Goal: Transaction & Acquisition: Purchase product/service

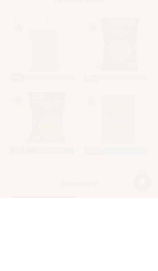
scroll to position [252, 0]
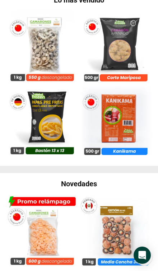
click at [123, 46] on img at bounding box center [116, 48] width 74 height 74
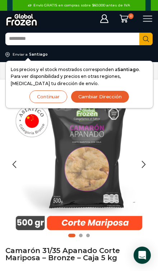
click at [98, 98] on button "Cambiar Dirección" at bounding box center [100, 96] width 58 height 13
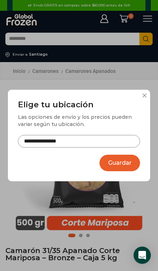
click at [104, 147] on input "**********" at bounding box center [79, 141] width 122 height 12
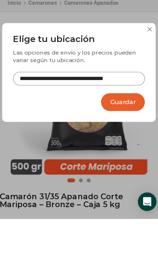
scroll to position [48, 0]
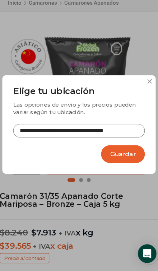
click at [103, 135] on input "**********" at bounding box center [79, 141] width 122 height 12
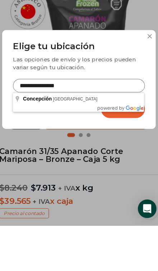
type input "**********"
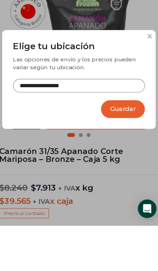
scroll to position [90, 0]
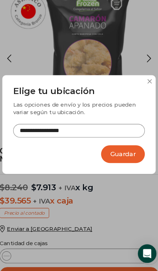
click at [114, 155] on button "Guardar" at bounding box center [119, 163] width 41 height 17
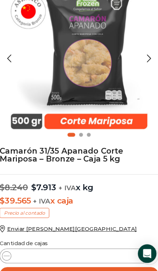
scroll to position [91, 0]
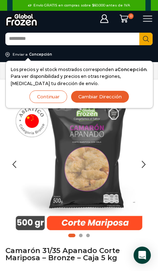
click at [9, 157] on div "Previous slide" at bounding box center [14, 164] width 18 height 18
click at [49, 96] on button "Continuar" at bounding box center [48, 96] width 38 height 13
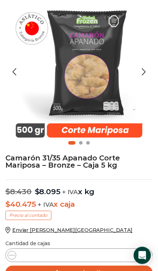
scroll to position [93, 0]
click at [145, 262] on form "$ 40.475 + IVA x caja Precio al contado Enviar a Concepción Cantidad de cajas C…" at bounding box center [78, 264] width 147 height 74
click at [145, 257] on icon at bounding box center [146, 255] width 6 height 6
click at [145, 255] on icon at bounding box center [146, 255] width 6 height 6
click at [146, 256] on icon at bounding box center [146, 255] width 6 height 6
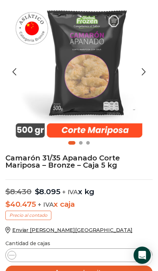
click at [145, 254] on icon at bounding box center [146, 255] width 6 height 6
click at [148, 255] on icon at bounding box center [146, 255] width 6 height 6
click at [147, 258] on span at bounding box center [146, 255] width 9 height 9
click at [146, 257] on icon at bounding box center [146, 255] width 6 height 6
click at [148, 257] on icon at bounding box center [146, 255] width 6 height 6
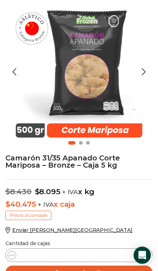
click at [147, 256] on icon at bounding box center [146, 255] width 6 height 6
type input "**"
click at [113, 271] on button "Agregar al carrito" at bounding box center [78, 273] width 147 height 14
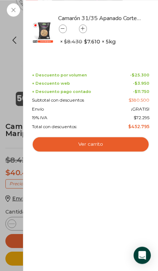
scroll to position [125, 0]
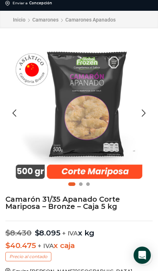
scroll to position [0, 0]
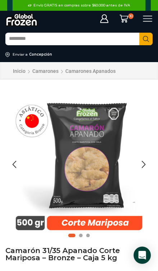
click at [148, 20] on icon at bounding box center [148, 19] width 10 height 10
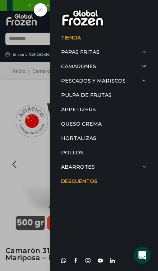
click at [84, 123] on link "Queso Crema" at bounding box center [104, 124] width 86 height 14
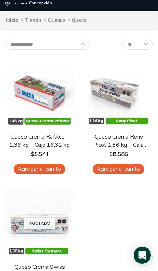
scroll to position [52, 0]
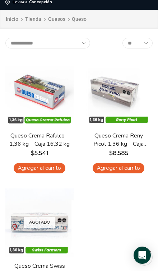
click at [125, 169] on link "Agregar al carrito" at bounding box center [119, 168] width 52 height 10
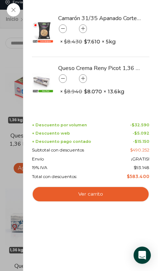
click at [81, 71] on link "Queso Crema Reny Picot 1,36 kg - Caja 13,6 kg" at bounding box center [99, 68] width 83 height 8
click at [84, 77] on icon at bounding box center [83, 79] width 4 height 4
click at [84, 79] on icon at bounding box center [83, 79] width 4 height 4
type input "*"
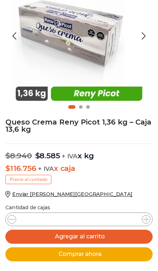
scroll to position [162, 0]
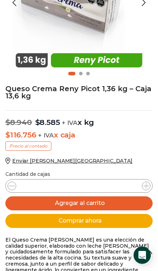
click at [143, 187] on icon at bounding box center [146, 186] width 6 height 6
click at [143, 188] on span at bounding box center [146, 186] width 9 height 9
click at [143, 187] on span at bounding box center [146, 186] width 9 height 9
click at [144, 184] on icon at bounding box center [146, 186] width 6 height 6
click at [142, 185] on span at bounding box center [146, 186] width 9 height 9
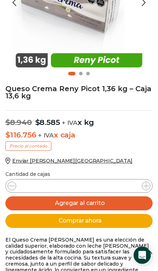
click at [139, 185] on div "Queso Crema [PERSON_NAME] 1,36 kg - Caja 13,6 kg cantidad *" at bounding box center [78, 186] width 147 height 14
click at [142, 184] on span at bounding box center [146, 186] width 9 height 9
click at [144, 185] on icon at bounding box center [146, 186] width 6 height 6
click at [144, 186] on icon at bounding box center [146, 186] width 6 height 6
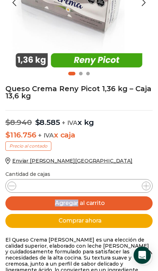
click at [147, 188] on icon at bounding box center [146, 186] width 6 height 6
click at [146, 186] on icon at bounding box center [146, 186] width 6 height 6
click at [148, 186] on icon at bounding box center [146, 186] width 6 height 6
click at [148, 185] on icon at bounding box center [146, 186] width 6 height 6
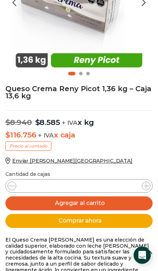
click at [148, 186] on icon at bounding box center [146, 186] width 6 height 6
click at [147, 186] on icon at bounding box center [146, 186] width 6 height 6
click at [146, 188] on icon at bounding box center [146, 186] width 6 height 6
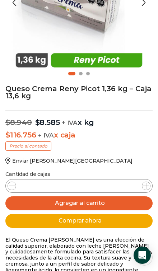
click at [146, 188] on icon at bounding box center [146, 186] width 6 height 6
click at [148, 188] on span at bounding box center [146, 186] width 9 height 9
click at [147, 188] on span at bounding box center [146, 186] width 9 height 9
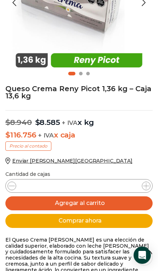
click at [147, 188] on span at bounding box center [146, 186] width 9 height 9
click at [145, 188] on span at bounding box center [146, 186] width 9 height 9
click at [144, 186] on icon at bounding box center [146, 186] width 6 height 6
click at [144, 185] on icon at bounding box center [146, 186] width 6 height 6
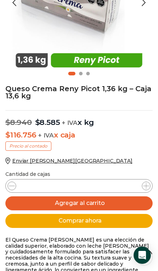
click at [145, 185] on icon at bounding box center [146, 186] width 6 height 6
click at [150, 187] on div "Queso Crema Reny Picot 1,36 kg - Caja 13,6 kg cantidad **" at bounding box center [78, 186] width 147 height 14
click at [145, 186] on icon at bounding box center [146, 186] width 6 height 6
click at [141, 186] on div "Queso Crema Reny Picot 1,36 kg - Caja 13,6 kg cantidad **" at bounding box center [78, 186] width 147 height 14
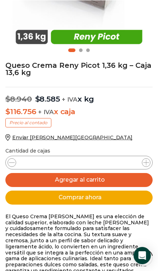
scroll to position [185, 0]
click at [110, 162] on div "Queso Crema Reny Picot 1,36 kg - Caja 13,6 kg cantidad **" at bounding box center [78, 163] width 147 height 14
click at [150, 165] on div "Queso Crema Reny Picot 1,36 kg - Caja 13,6 kg cantidad **" at bounding box center [78, 163] width 147 height 14
click at [142, 163] on span at bounding box center [146, 162] width 9 height 9
click at [10, 164] on icon at bounding box center [12, 163] width 6 height 6
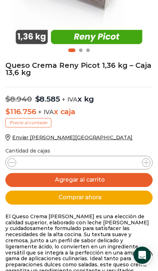
click at [142, 167] on div "Queso Crema Reny Picot 1,36 kg - Caja 13,6 kg cantidad **" at bounding box center [78, 163] width 147 height 14
click at [143, 166] on div "Queso Crema Reny Picot 1,36 kg - Caja 13,6 kg cantidad **" at bounding box center [78, 163] width 147 height 14
click at [145, 163] on icon at bounding box center [146, 163] width 6 height 6
type input "**"
click at [113, 182] on button "Agregar al carrito" at bounding box center [78, 180] width 147 height 14
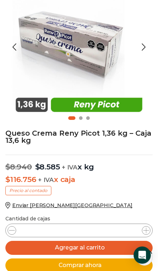
scroll to position [166, 0]
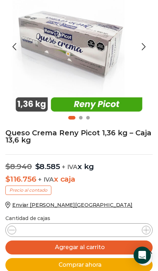
click at [143, 231] on icon at bounding box center [146, 230] width 6 height 6
click at [143, 230] on span at bounding box center [146, 230] width 9 height 9
click at [142, 231] on span at bounding box center [146, 230] width 9 height 9
click at [140, 231] on div "Queso Crema [PERSON_NAME] 1,36 kg - Caja 13,6 kg cantidad *" at bounding box center [78, 230] width 147 height 14
click at [143, 232] on span at bounding box center [146, 230] width 9 height 9
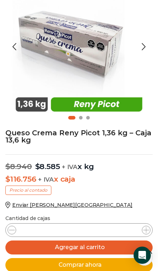
click at [143, 229] on span at bounding box center [146, 230] width 9 height 9
click at [142, 231] on span at bounding box center [146, 230] width 9 height 9
click at [141, 232] on div "Queso Crema [PERSON_NAME] 1,36 kg - Caja 13,6 kg cantidad *" at bounding box center [78, 230] width 147 height 14
click at [141, 231] on div "Queso Crema [PERSON_NAME] 1,36 kg - Caja 13,6 kg cantidad *" at bounding box center [78, 230] width 147 height 14
click at [140, 231] on div "Queso Crema [PERSON_NAME] 1,36 kg - Caja 13,6 kg cantidad *" at bounding box center [78, 230] width 147 height 14
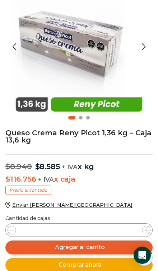
click at [140, 232] on div "Queso Crema [PERSON_NAME] 1,36 kg - Caja 13,6 kg cantidad *" at bounding box center [78, 230] width 147 height 14
click at [141, 231] on div "Queso Crema [PERSON_NAME] 1,36 kg - Caja 13,6 kg cantidad *" at bounding box center [78, 230] width 147 height 14
click at [143, 231] on icon at bounding box center [146, 230] width 6 height 6
click at [146, 230] on icon at bounding box center [146, 230] width 6 height 6
click at [144, 230] on icon at bounding box center [146, 230] width 6 height 6
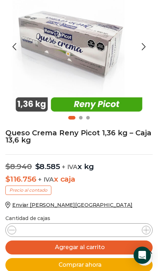
click at [145, 230] on icon at bounding box center [146, 230] width 6 height 6
click at [144, 231] on icon at bounding box center [146, 230] width 6 height 6
click at [145, 231] on icon at bounding box center [146, 230] width 6 height 6
click at [144, 230] on icon at bounding box center [146, 230] width 6 height 6
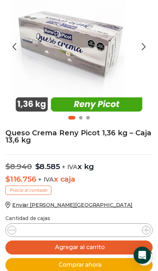
click at [142, 231] on span at bounding box center [146, 230] width 9 height 9
click at [135, 203] on p "Enviar a Concepción" at bounding box center [78, 205] width 147 height 6
click at [142, 230] on span at bounding box center [146, 230] width 9 height 9
click at [145, 229] on icon at bounding box center [146, 230] width 6 height 6
click at [144, 230] on icon at bounding box center [146, 230] width 6 height 6
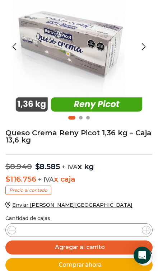
click at [144, 230] on icon at bounding box center [146, 230] width 6 height 6
type input "**"
click at [126, 248] on button "Agregar al carrito" at bounding box center [78, 247] width 147 height 14
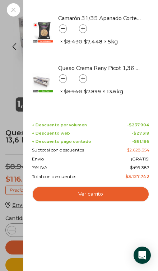
click at [83, 77] on icon at bounding box center [83, 79] width 4 height 4
click at [82, 78] on icon at bounding box center [83, 79] width 4 height 4
click at [83, 78] on icon at bounding box center [83, 79] width 4 height 4
click at [84, 79] on icon at bounding box center [83, 79] width 4 height 4
click at [83, 78] on icon at bounding box center [83, 79] width 4 height 4
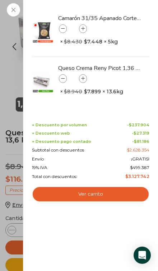
type input "**"
click at [84, 79] on icon at bounding box center [83, 79] width 4 height 4
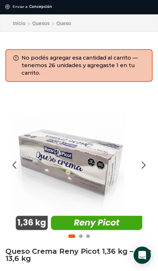
scroll to position [0, 0]
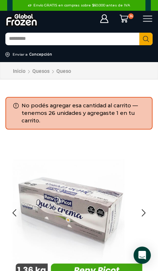
click at [146, 19] on icon at bounding box center [148, 19] width 10 height 10
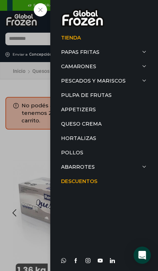
click at [103, 78] on link "Pescados y Mariscos" at bounding box center [104, 81] width 86 height 14
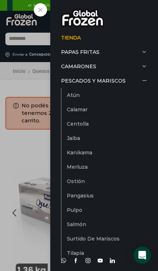
click at [100, 81] on link "Pescados y Mariscos" at bounding box center [104, 81] width 86 height 14
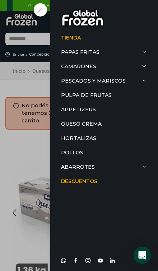
click at [84, 80] on link "Pescados y Mariscos" at bounding box center [104, 81] width 86 height 14
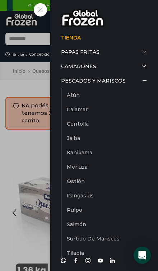
click at [130, 115] on link "Calamar" at bounding box center [107, 109] width 80 height 14
click at [85, 96] on link "Atún" at bounding box center [107, 95] width 80 height 14
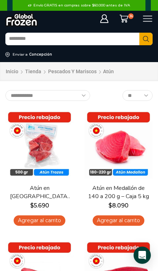
click at [146, 20] on icon at bounding box center [148, 19] width 10 height 10
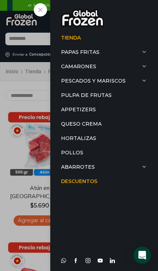
click at [146, 77] on link "Pescados y Mariscos" at bounding box center [104, 81] width 86 height 14
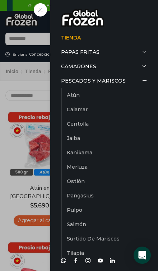
click at [99, 113] on link "Calamar" at bounding box center [107, 109] width 80 height 14
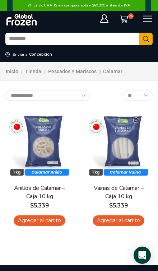
click at [150, 16] on icon at bounding box center [147, 19] width 9 height 6
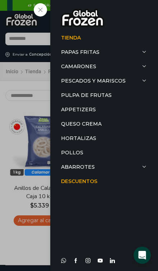
click at [83, 69] on link "Camarones" at bounding box center [104, 66] width 86 height 14
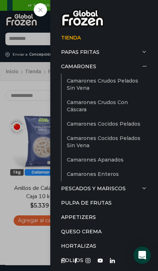
click at [120, 85] on link "Camarones Crudos Pelados sin Vena" at bounding box center [107, 85] width 80 height 22
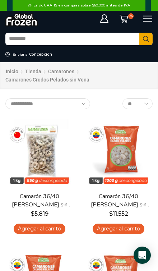
click at [147, 19] on icon at bounding box center [148, 19] width 10 height 10
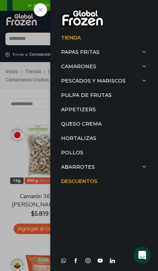
click at [75, 84] on link "Pescados y Mariscos" at bounding box center [104, 81] width 86 height 14
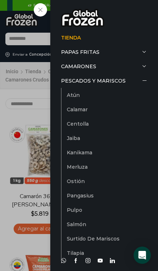
click at [88, 243] on link "Surtido de Mariscos" at bounding box center [107, 238] width 80 height 14
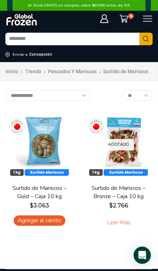
click at [146, 23] on icon at bounding box center [148, 19] width 10 height 10
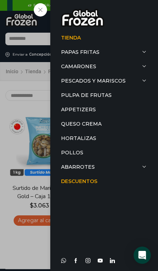
click at [144, 81] on span at bounding box center [144, 80] width 5 height 5
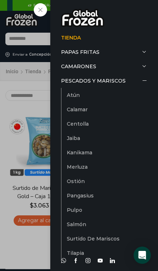
click at [89, 115] on link "Calamar" at bounding box center [107, 109] width 80 height 14
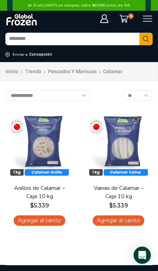
click at [123, 50] on div "Search input Search Enviar a Concepción" at bounding box center [79, 46] width 158 height 32
click at [113, 42] on input "Search input" at bounding box center [72, 38] width 134 height 11
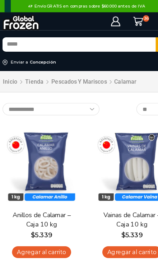
type input "*****"
click at [142, 39] on button "Search" at bounding box center [145, 39] width 13 height 13
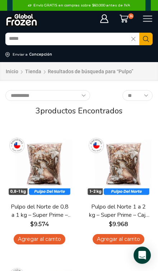
click at [41, 239] on link "Agregar al carrito" at bounding box center [40, 239] width 52 height 10
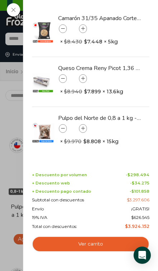
click at [85, 126] on span at bounding box center [83, 128] width 8 height 9
click at [85, 128] on span at bounding box center [83, 128] width 8 height 9
type input "*"
click at [85, 125] on span at bounding box center [83, 128] width 8 height 9
click at [83, 128] on icon at bounding box center [83, 129] width 4 height 4
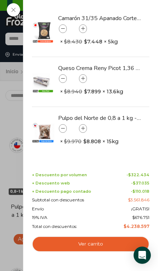
click at [85, 128] on span at bounding box center [83, 128] width 8 height 9
click at [84, 128] on icon at bounding box center [83, 129] width 4 height 4
click at [83, 128] on icon at bounding box center [83, 129] width 4 height 4
click at [118, 23] on div "39 Carrito 39 39" at bounding box center [126, 18] width 16 height 9
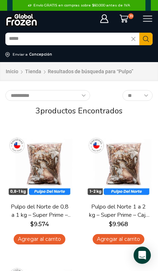
click at [123, 22] on icon at bounding box center [123, 19] width 9 height 8
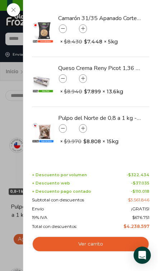
click at [83, 125] on span at bounding box center [83, 128] width 8 height 9
click at [81, 127] on icon at bounding box center [83, 129] width 4 height 4
click at [77, 128] on input "*" at bounding box center [72, 128] width 11 height 9
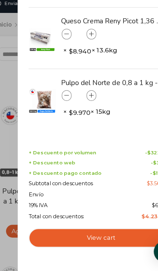
click at [121, 215] on div "19% IVA $ 676.751" at bounding box center [90, 217] width 117 height 5
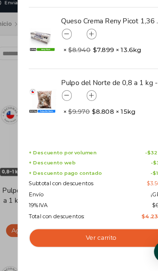
click at [85, 236] on link "Ver carrito" at bounding box center [90, 244] width 117 height 16
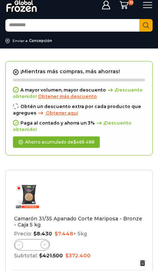
scroll to position [17, 0]
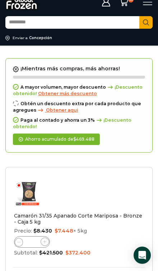
click at [67, 96] on span "Obtener más descuento" at bounding box center [67, 93] width 59 height 5
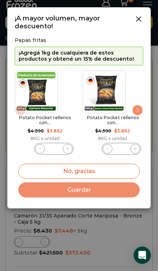
click at [139, 22] on icon at bounding box center [138, 19] width 9 height 9
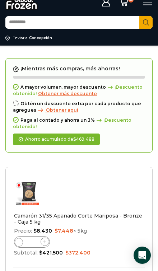
click at [58, 111] on span "Obtener aqui" at bounding box center [62, 109] width 32 height 5
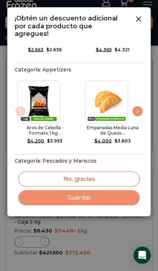
scroll to position [71, 0]
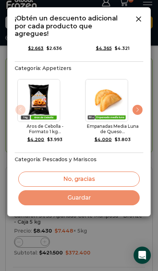
click at [115, 83] on img "2 / 4" at bounding box center [106, 100] width 42 height 42
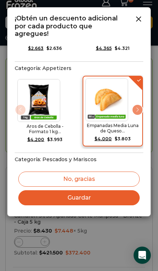
click at [103, 190] on button "Guardar" at bounding box center [78, 197] width 121 height 15
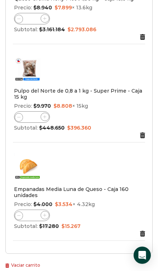
scroll to position [351, 0]
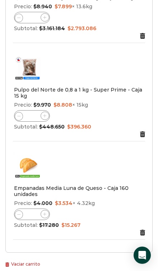
click at [44, 211] on span at bounding box center [45, 214] width 9 height 9
type input "*"
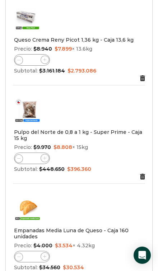
scroll to position [336, 0]
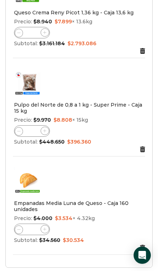
click at [45, 228] on icon at bounding box center [44, 229] width 3 height 3
type input "*"
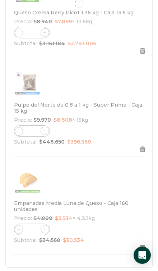
click at [45, 223] on div at bounding box center [78, 3] width 147 height 529
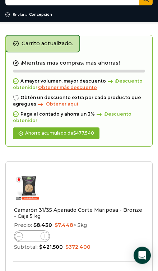
scroll to position [47, 0]
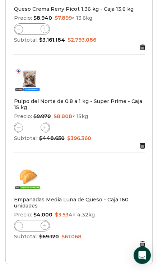
click at [43, 224] on icon at bounding box center [44, 225] width 3 height 3
type input "*"
click at [38, 221] on input "*" at bounding box center [28, 225] width 27 height 9
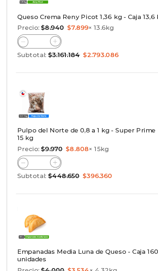
scroll to position [352, 0]
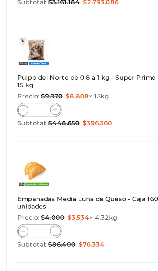
click at [47, 209] on span at bounding box center [45, 213] width 9 height 9
type input "*"
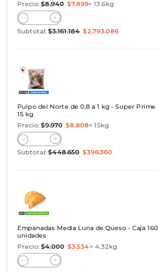
scroll to position [330, 0]
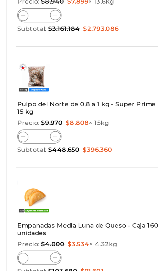
click at [45, 233] on icon at bounding box center [44, 234] width 3 height 3
type input "*"
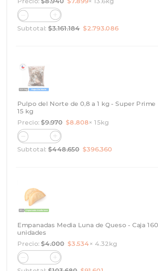
click at [45, 205] on div at bounding box center [78, 8] width 147 height 529
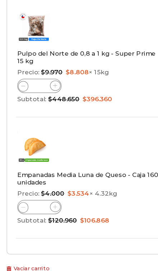
click at [33, 163] on input "*" at bounding box center [28, 167] width 27 height 9
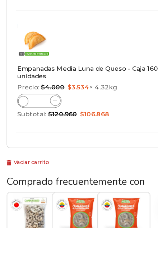
type input "**"
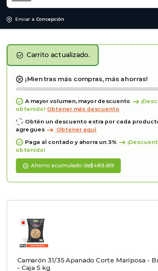
scroll to position [38, 0]
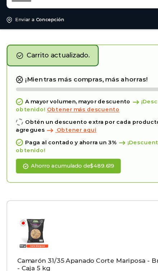
click at [65, 88] on span "Obtener más descuento" at bounding box center [67, 88] width 59 height 5
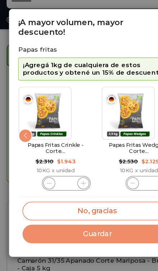
click at [40, 84] on img "10 / 11" at bounding box center [36, 92] width 42 height 42
click at [67, 148] on icon "10 / 11" at bounding box center [68, 149] width 4 height 4
type input "*"
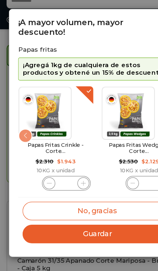
click at [84, 192] on button "Guardar" at bounding box center [78, 189] width 121 height 15
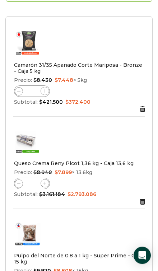
scroll to position [191, 0]
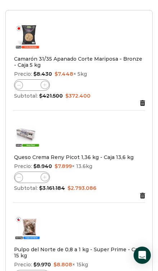
click at [45, 175] on icon at bounding box center [44, 176] width 3 height 3
click at [38, 173] on input "**" at bounding box center [28, 177] width 27 height 9
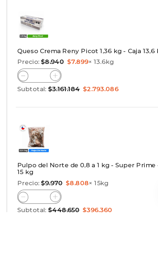
scroll to position [264, 0]
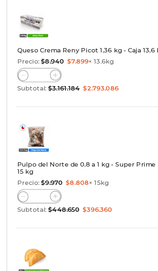
click at [28, 82] on input "**" at bounding box center [28, 86] width 27 height 9
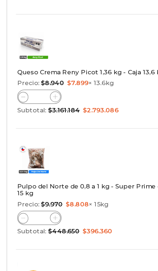
type input "*"
type input "**"
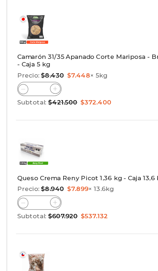
scroll to position [181, 0]
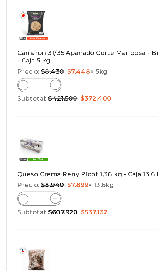
click at [31, 182] on input "*" at bounding box center [28, 186] width 27 height 9
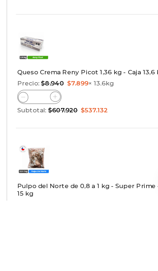
type input "**"
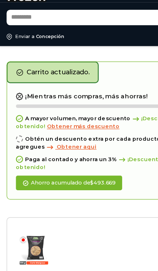
scroll to position [0, 0]
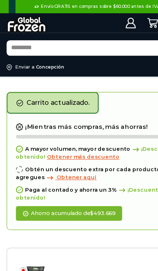
click at [68, 128] on span "Obtener más descuento" at bounding box center [67, 127] width 59 height 5
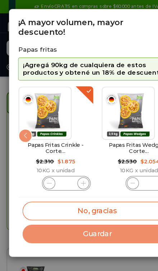
click at [106, 91] on img "11 / 11" at bounding box center [104, 92] width 42 height 42
click at [106, 92] on img "11 / 11" at bounding box center [104, 92] width 42 height 42
click at [117, 150] on input "*" at bounding box center [121, 148] width 10 height 9
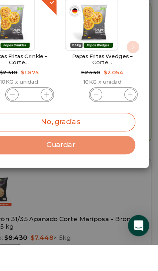
click at [133, 147] on icon "11 / 11" at bounding box center [135, 149] width 4 height 4
type input "*"
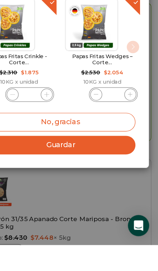
scroll to position [21, 0]
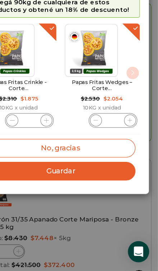
click at [84, 182] on button "Guardar" at bounding box center [78, 189] width 121 height 15
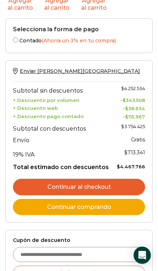
scroll to position [931, 0]
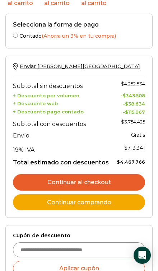
click at [106, 174] on link "Continuar al checkout" at bounding box center [79, 182] width 132 height 17
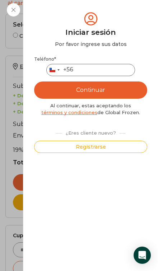
click at [113, 72] on input "Teléfono *" at bounding box center [90, 70] width 89 height 12
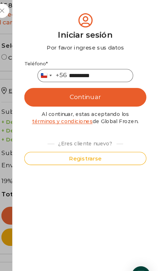
type input "*********"
click at [92, 90] on button "Continuar" at bounding box center [90, 89] width 113 height 17
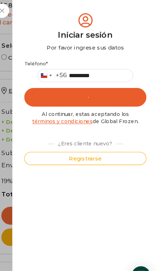
scroll to position [914, 0]
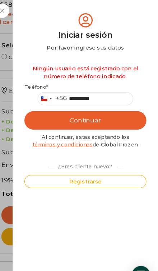
click at [86, 169] on button "Registrarse" at bounding box center [90, 168] width 113 height 12
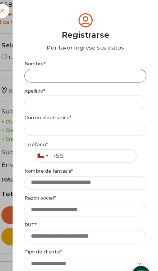
click at [91, 72] on input "Nombre *" at bounding box center [90, 70] width 113 height 13
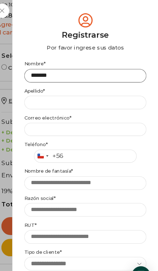
type input "*******"
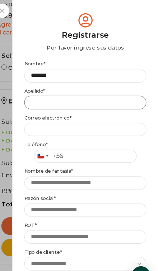
click at [73, 94] on input "Apellido *" at bounding box center [90, 95] width 113 height 13
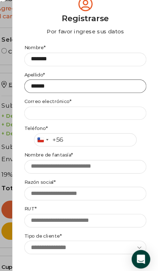
type input "******"
click at [74, 106] on label "Correo electrónico *" at bounding box center [90, 109] width 113 height 6
click at [0, 0] on input "Email address *" at bounding box center [0, 0] width 0 height 0
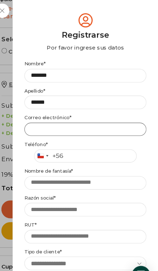
click at [74, 123] on input "Email address *" at bounding box center [90, 120] width 113 height 12
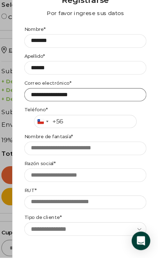
click at [79, 256] on button "Continuar" at bounding box center [90, 264] width 113 height 17
type input "**********"
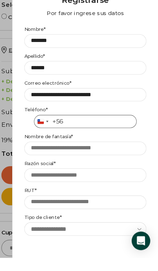
click at [99, 139] on input "Teléfono *" at bounding box center [90, 145] width 95 height 12
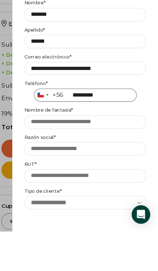
type input "*********"
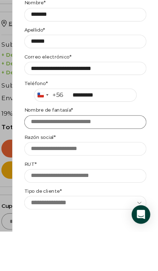
click at [88, 163] on input "Nombre de fantasía *" at bounding box center [90, 169] width 113 height 13
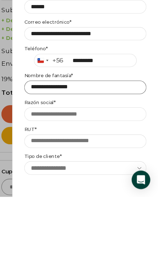
type input "**********"
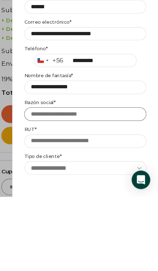
click at [98, 188] on input "Razón social *" at bounding box center [90, 194] width 113 height 13
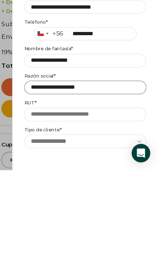
type input "**********"
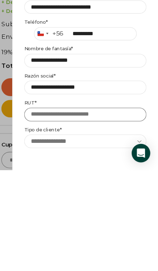
click at [84, 213] on input "RUT *" at bounding box center [90, 219] width 113 height 13
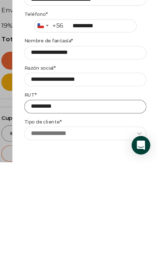
type input "**********"
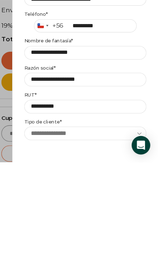
click at [85, 238] on select "**********" at bounding box center [90, 244] width 113 height 12
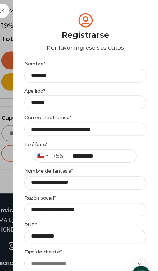
select select "**********"
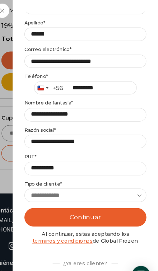
scroll to position [63, 0]
click at [88, 201] on button "Continuar" at bounding box center [90, 201] width 113 height 17
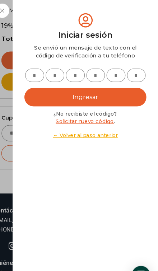
click at [35, 69] on input "text" at bounding box center [44, 70] width 18 height 13
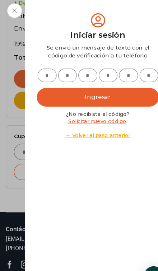
type input "*"
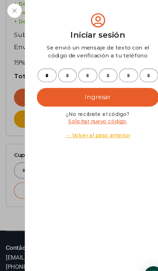
type input "*"
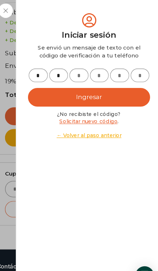
type input "*"
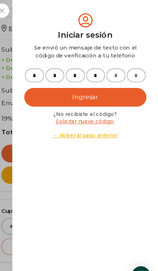
type input "*"
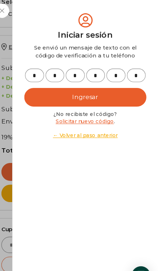
type input "*"
click at [107, 90] on button "Ingresar" at bounding box center [90, 89] width 113 height 17
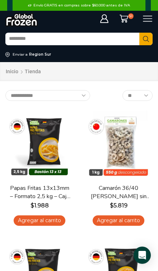
click at [120, 17] on icon at bounding box center [123, 18] width 9 height 9
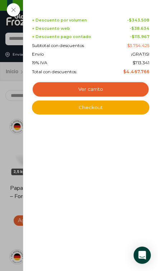
click at [125, 108] on link "Checkout" at bounding box center [90, 107] width 117 height 14
click at [113, 90] on link "Ver carrito" at bounding box center [90, 89] width 117 height 16
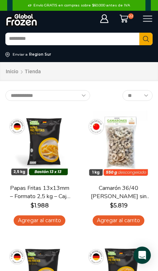
click at [125, 35] on input "Search input" at bounding box center [72, 38] width 134 height 11
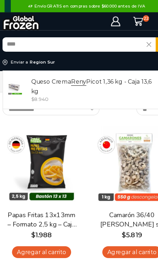
type input "****"
click at [142, 39] on button "Search" at bounding box center [145, 39] width 13 height 13
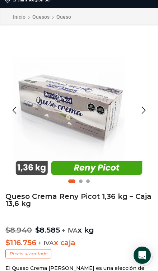
scroll to position [63, 0]
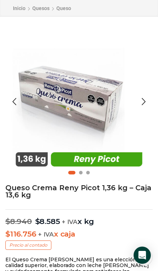
click at [117, 166] on img "1 / 3" at bounding box center [78, 99] width 147 height 147
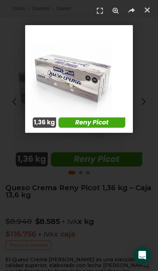
click at [125, 178] on div at bounding box center [79, 135] width 158 height 271
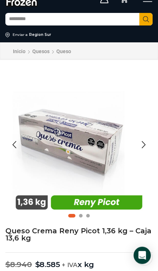
scroll to position [0, 0]
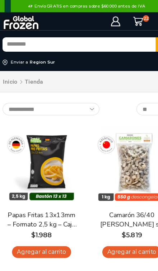
click at [128, 15] on span "22" at bounding box center [131, 16] width 6 height 6
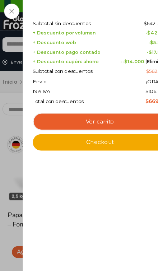
click at [100, 107] on link "Ver carrito" at bounding box center [90, 107] width 117 height 16
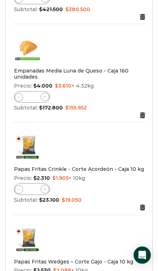
scroll to position [260, 0]
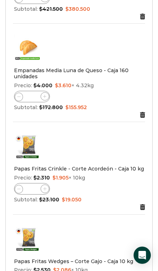
click at [143, 205] on icon "Eliminar Papas Fritas Crinkle - Corte Acordeón - Caja 10 kg del carrito\a" at bounding box center [142, 207] width 5 height 6
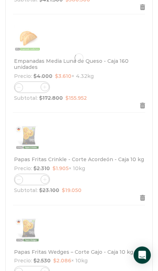
scroll to position [269, 0]
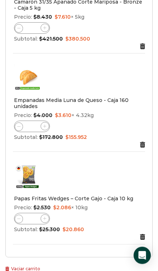
click at [141, 234] on icon "Eliminar Papas Fritas Wedges – Corte Gajo - Caja 10 kg del carrito\a" at bounding box center [142, 237] width 5 height 6
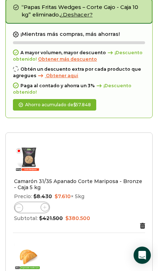
scroll to position [0, 0]
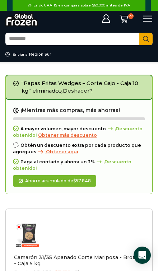
click at [100, 39] on input "Search input" at bounding box center [72, 38] width 134 height 11
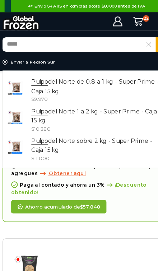
type input "*****"
click at [142, 39] on button "Search" at bounding box center [145, 39] width 13 height 13
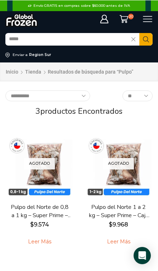
click at [97, 41] on input "*****" at bounding box center [68, 38] width 126 height 11
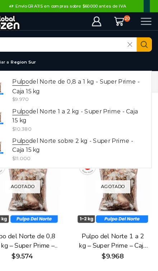
click at [143, 18] on icon at bounding box center [148, 19] width 10 height 10
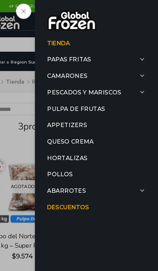
click at [61, 122] on link "Queso Crema" at bounding box center [104, 124] width 86 height 14
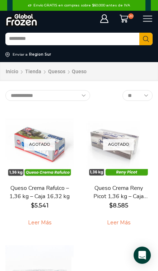
click at [125, 15] on icon at bounding box center [123, 18] width 9 height 9
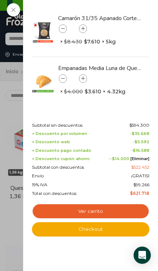
click at [118, 14] on div "20 Carrito 20 20 Shopping Cart **" at bounding box center [126, 18] width 16 height 9
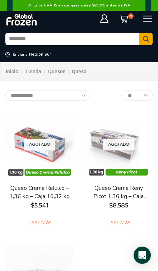
click at [110, 38] on input "Search input" at bounding box center [72, 38] width 134 height 11
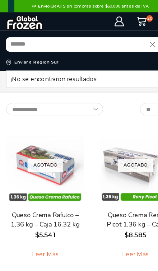
type input "*******"
click at [104, 115] on img at bounding box center [118, 145] width 68 height 68
